Goal: Information Seeking & Learning: Learn about a topic

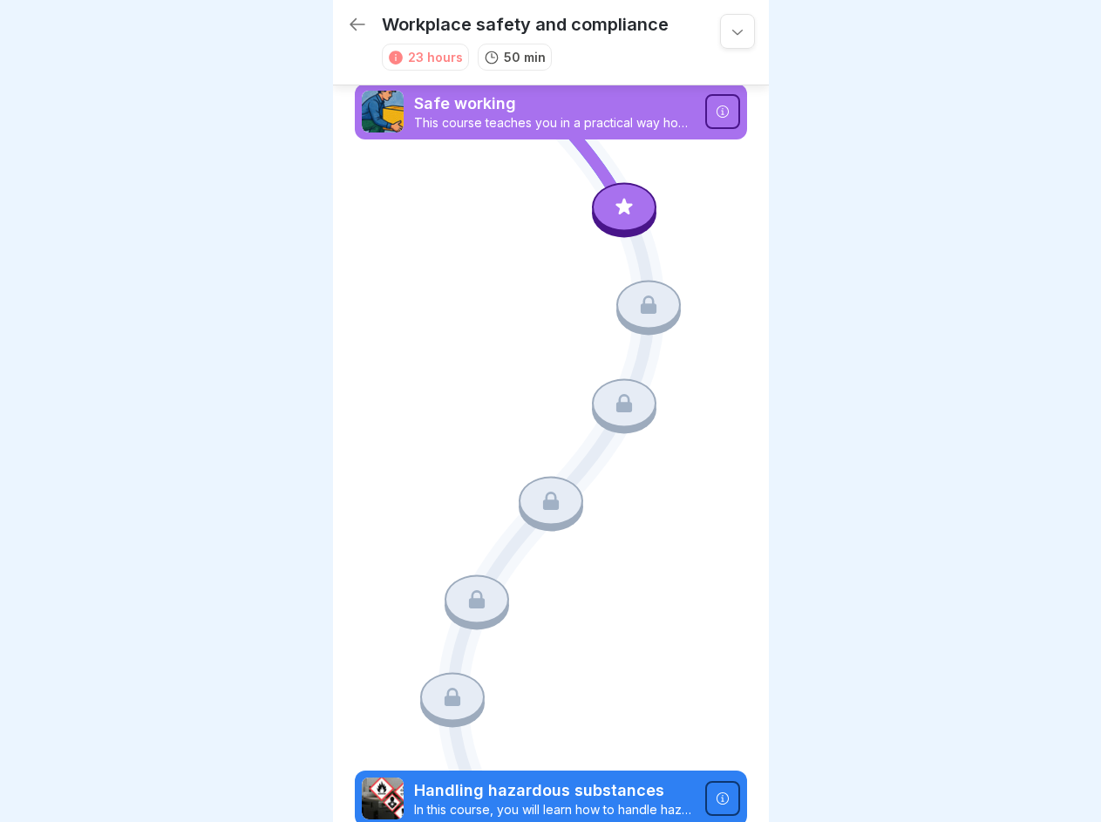
click at [729, 31] on icon at bounding box center [737, 31] width 17 height 17
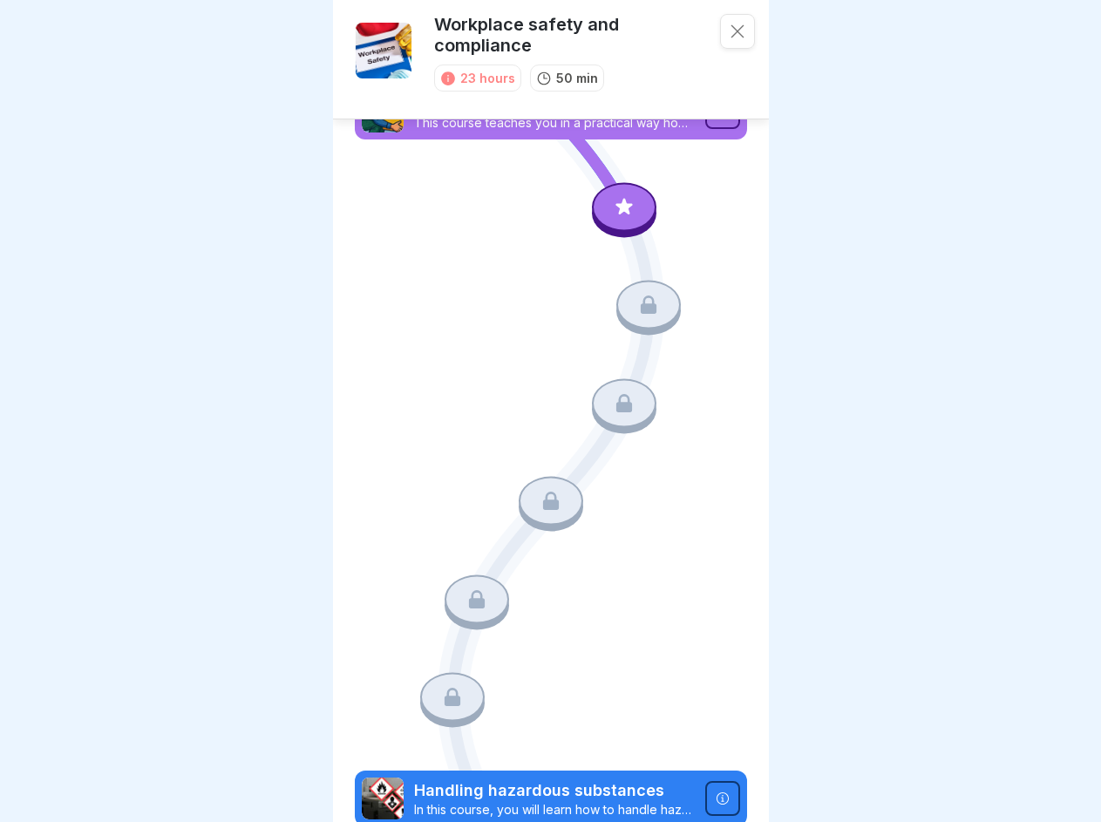
click at [708, 112] on p "The course includes knowledge about safe working practices and handling hazardo…" at bounding box center [551, 120] width 408 height 56
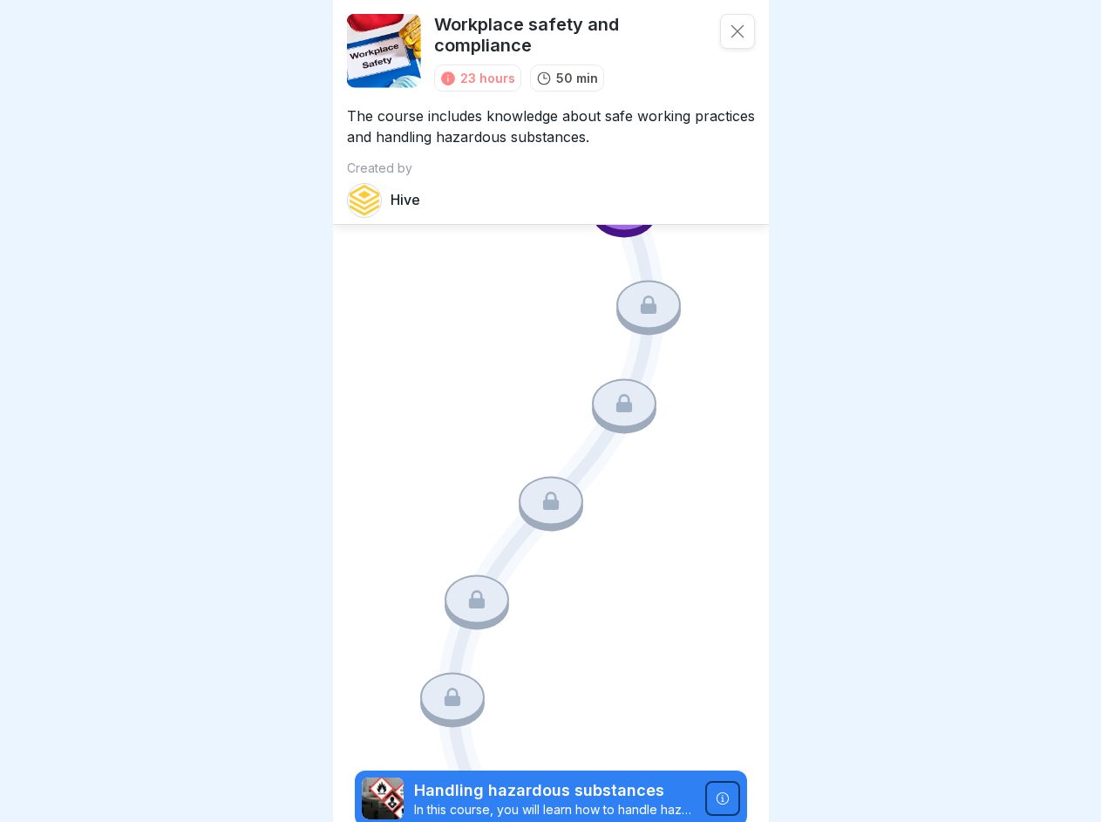
click at [615, 206] on div "Hive" at bounding box center [551, 200] width 408 height 35
click at [641, 301] on icon at bounding box center [649, 305] width 16 height 18
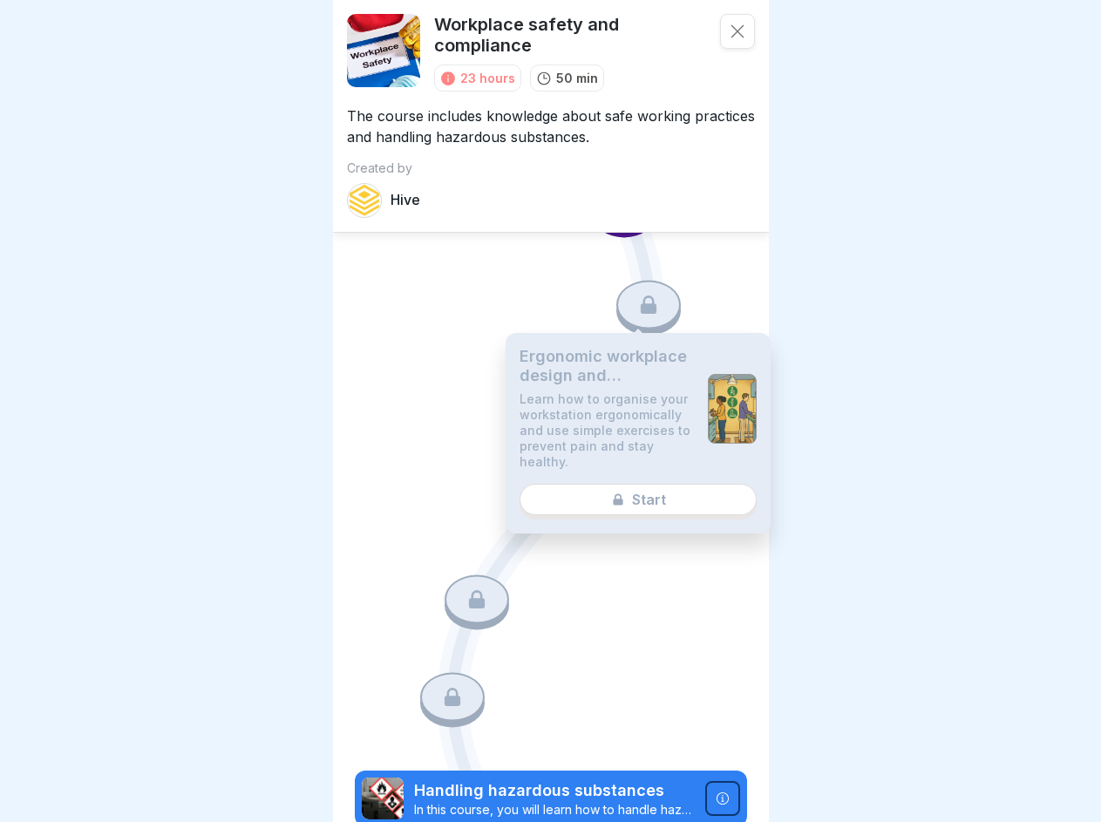
click at [615, 396] on p "Learn how to organise your workstation ergonomically and use simple exercises t…" at bounding box center [607, 430] width 174 height 78
click at [543, 490] on div "Ergonomic workplace design and prevention of muscle and joint complaints Learn …" at bounding box center [638, 433] width 265 height 201
click at [472, 590] on icon at bounding box center [477, 599] width 16 height 18
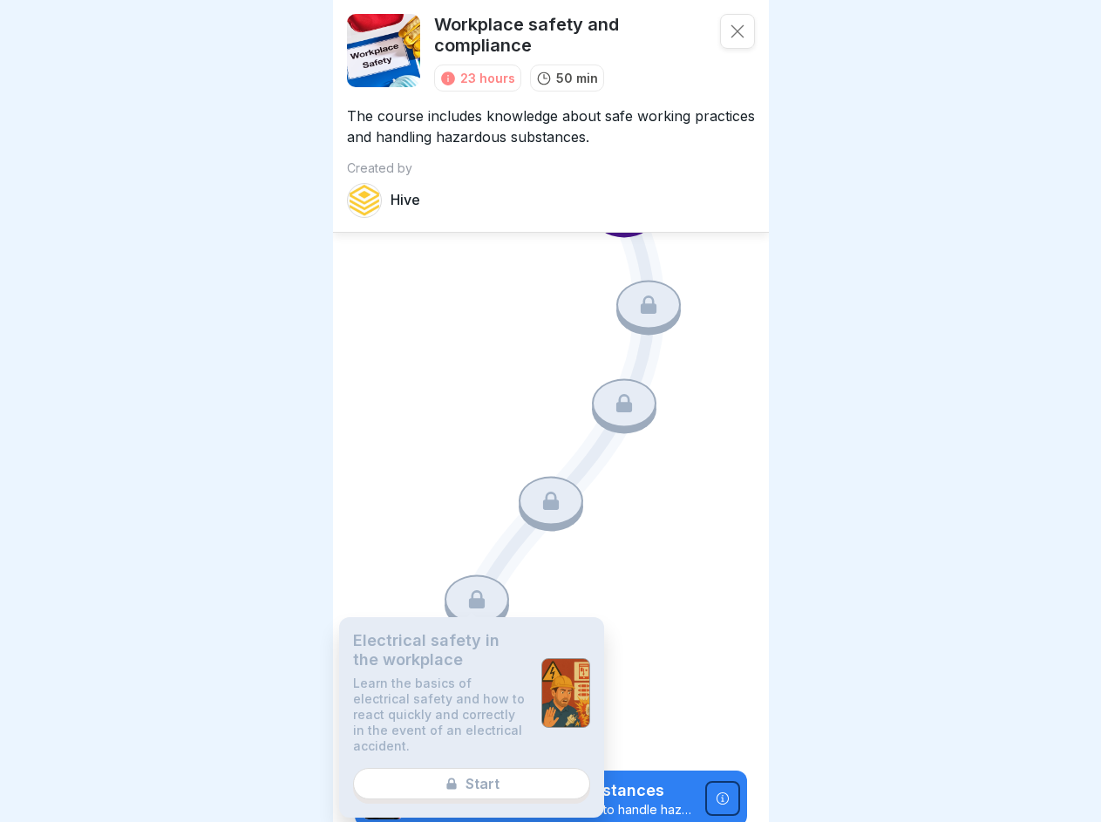
click at [448, 680] on p "Learn the basics of electrical safety and how to react quickly and correctly in…" at bounding box center [440, 715] width 174 height 78
click at [716, 792] on icon at bounding box center [722, 798] width 12 height 12
